Goal: Check status: Check status

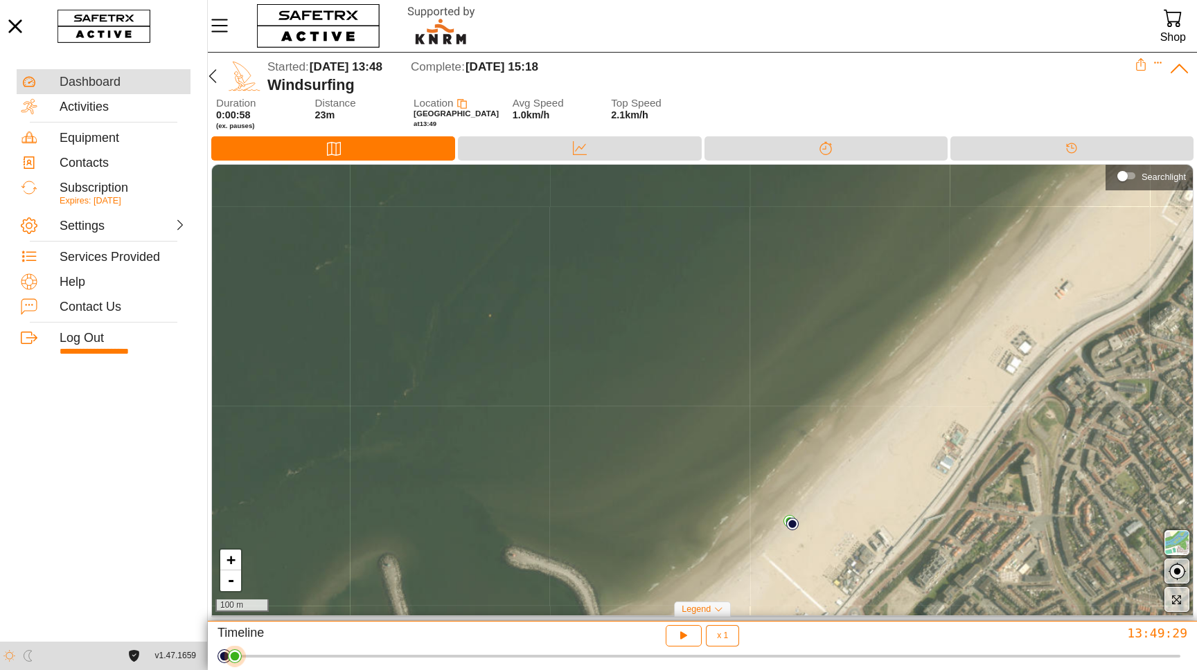
click at [91, 86] on div "Dashboard" at bounding box center [123, 82] width 127 height 15
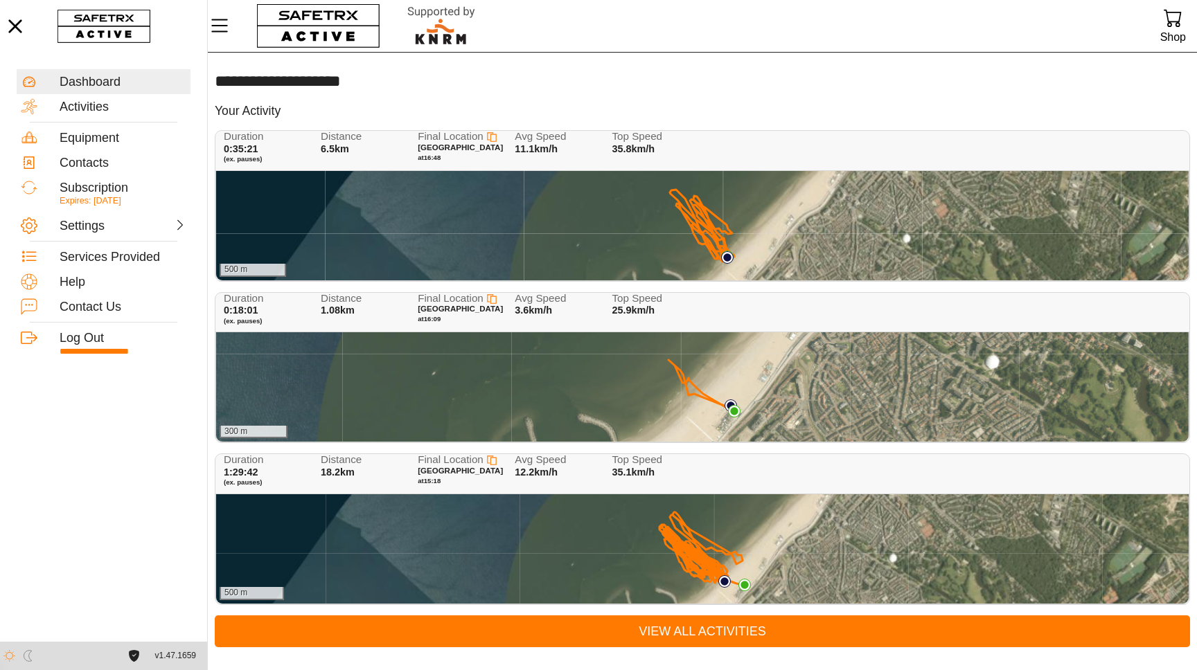
click at [677, 230] on div "500 m" at bounding box center [702, 225] width 972 height 109
click at [478, 360] on div "300 m" at bounding box center [702, 386] width 972 height 109
click at [474, 511] on div "500 m" at bounding box center [702, 548] width 972 height 109
click at [571, 208] on div "500 m" at bounding box center [702, 225] width 972 height 109
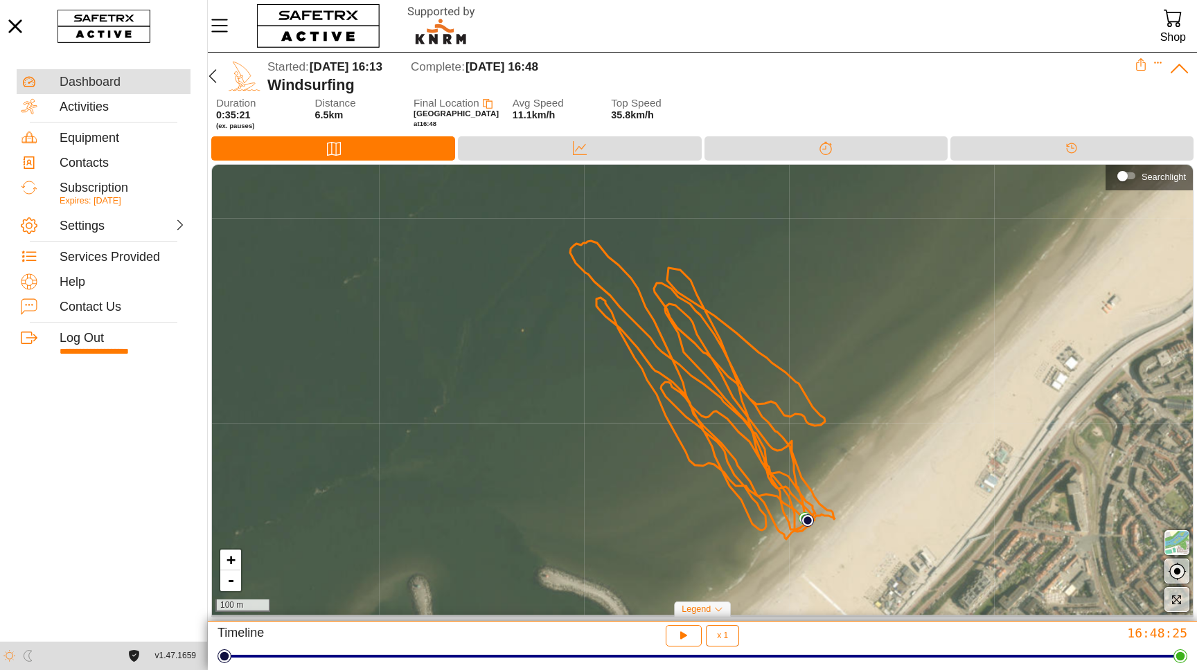
click at [141, 84] on div "Dashboard" at bounding box center [123, 82] width 127 height 15
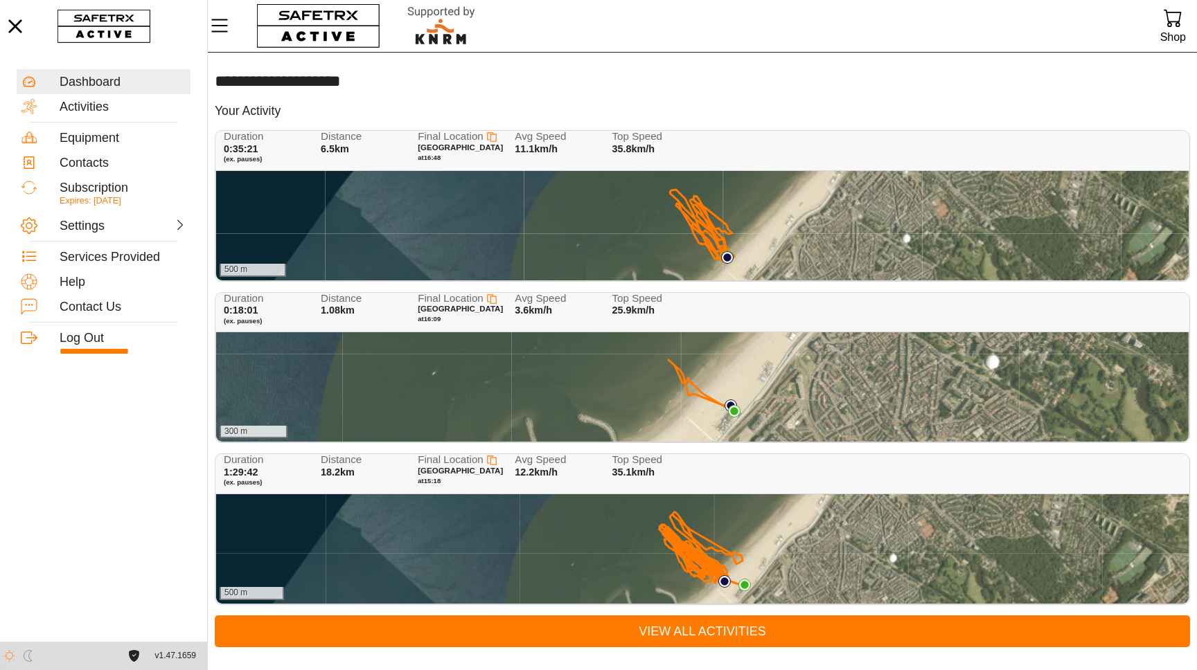
click at [737, 527] on div "500 m" at bounding box center [702, 548] width 972 height 109
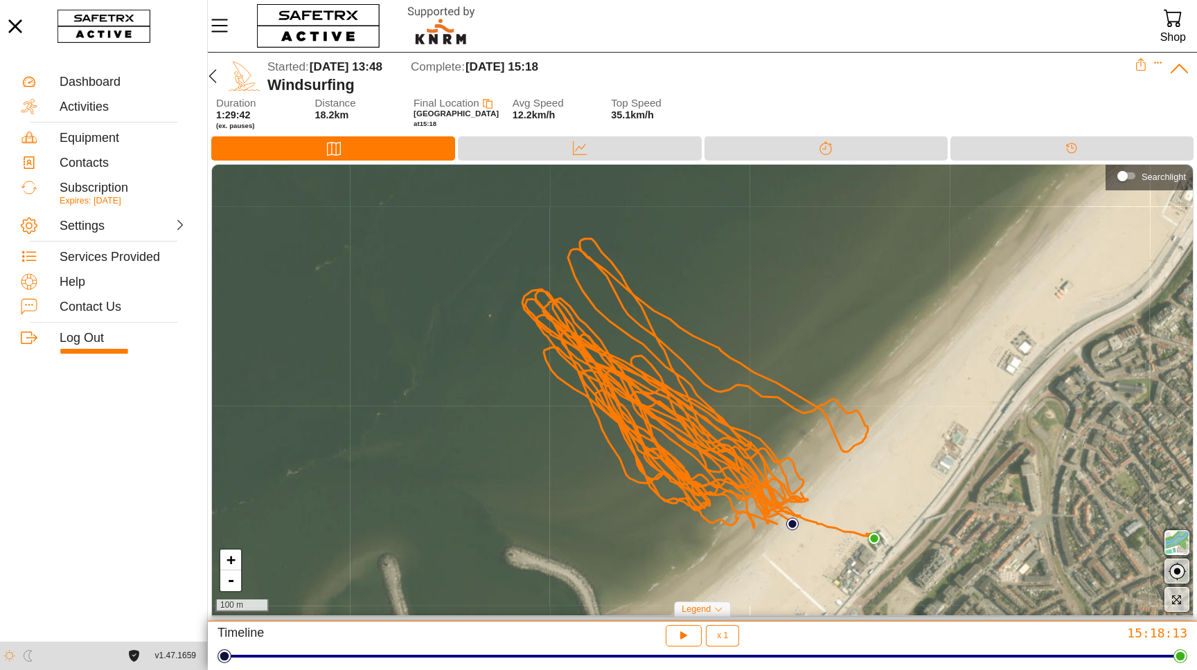
click at [788, 73] on div "Started: [DATE] 13:48 Complete: [DATE] 15:18" at bounding box center [700, 67] width 867 height 18
